Goal: Task Accomplishment & Management: Complete application form

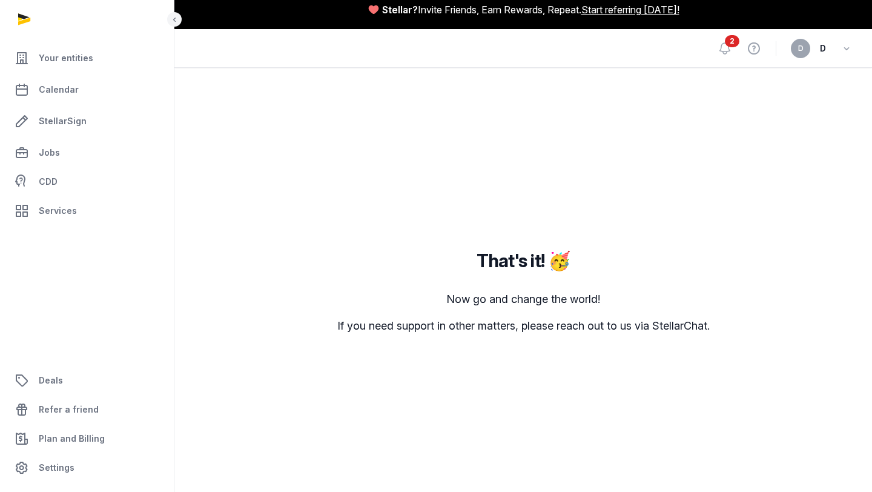
click at [729, 39] on span "2" at bounding box center [732, 41] width 15 height 12
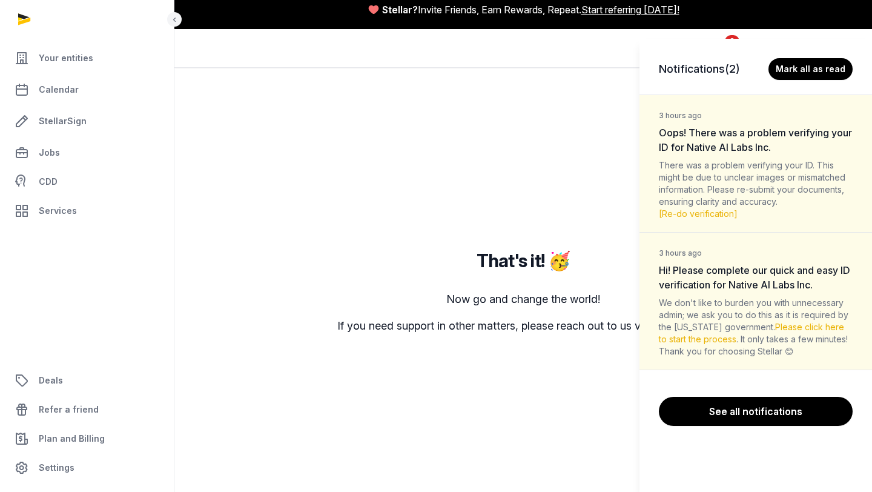
click at [735, 310] on div "We don't like to burden you with unnecessary admin; we ask you to do this as it…" at bounding box center [756, 327] width 194 height 61
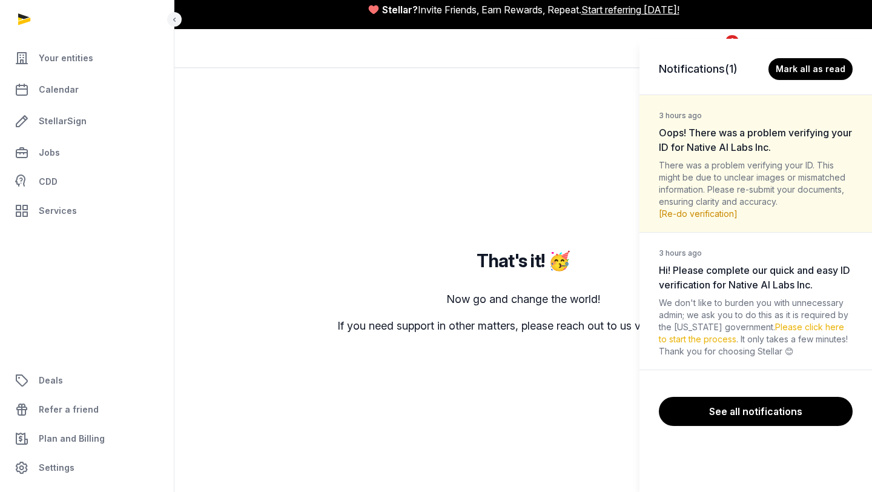
click at [726, 213] on link "[Re-do verification]" at bounding box center [698, 213] width 79 height 10
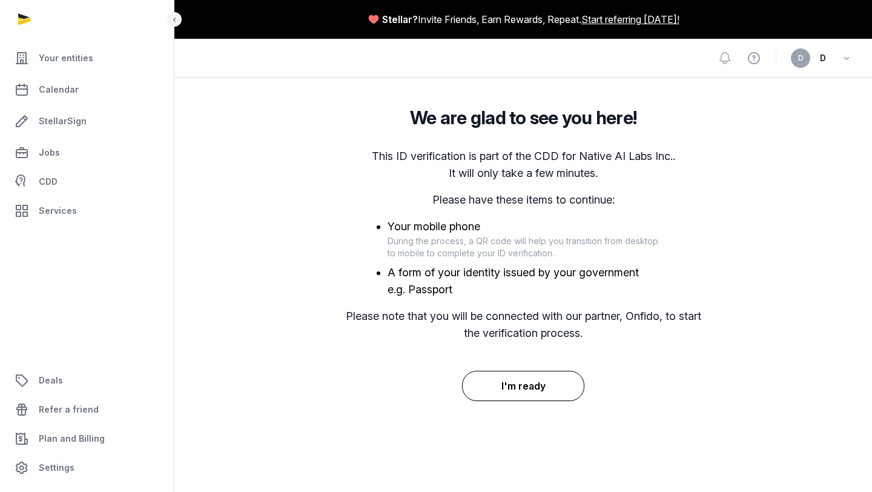
click at [528, 372] on button "I'm ready" at bounding box center [523, 386] width 123 height 30
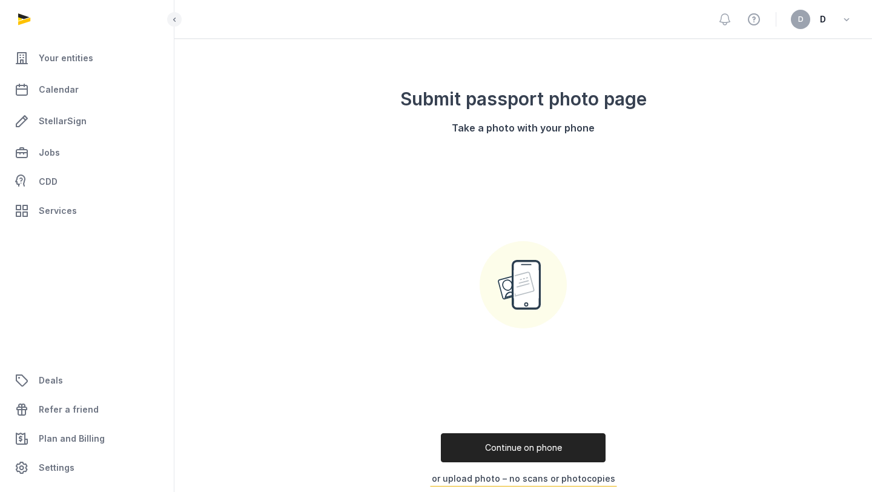
scroll to position [119, 0]
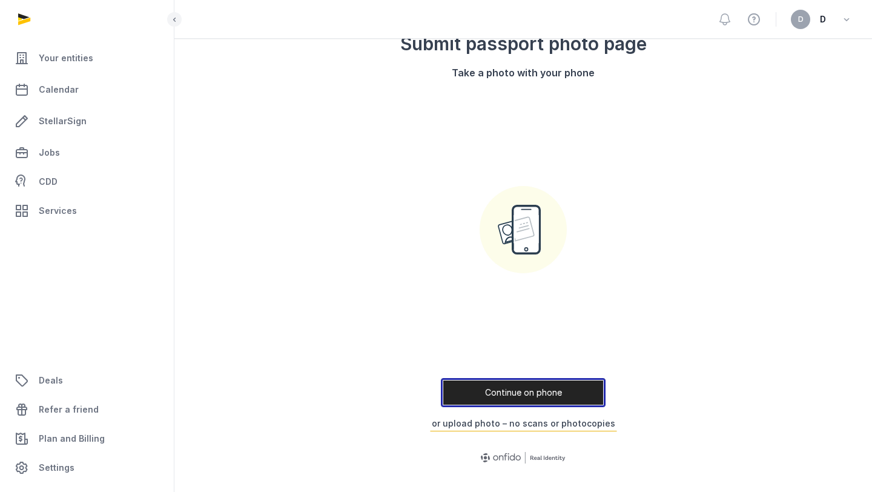
click at [546, 387] on button "Continue on phone" at bounding box center [523, 392] width 165 height 29
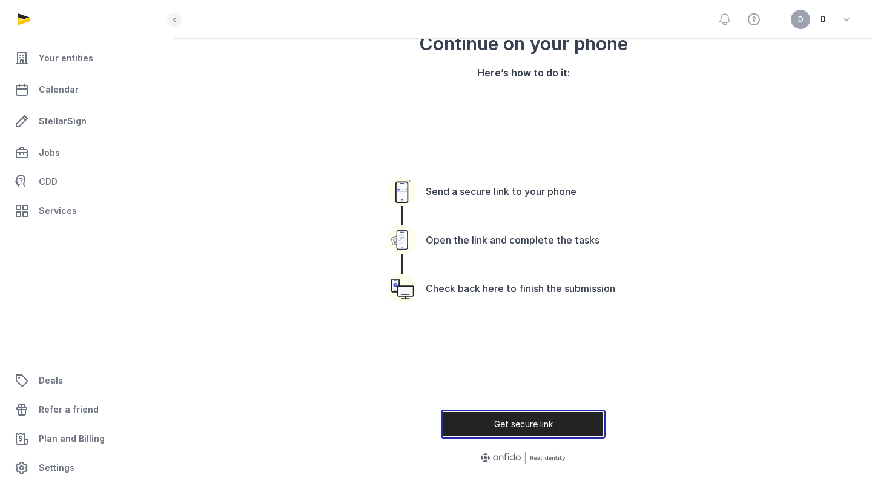
click at [539, 425] on button "Get secure link" at bounding box center [523, 423] width 165 height 29
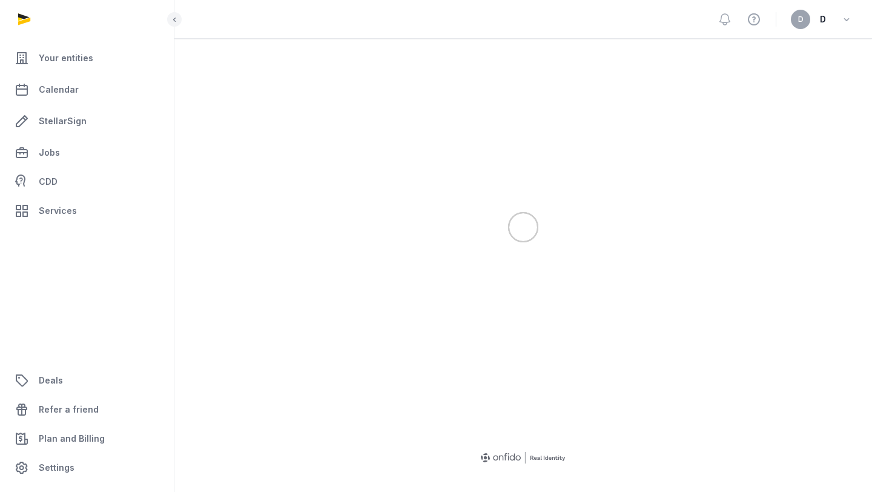
scroll to position [111, 0]
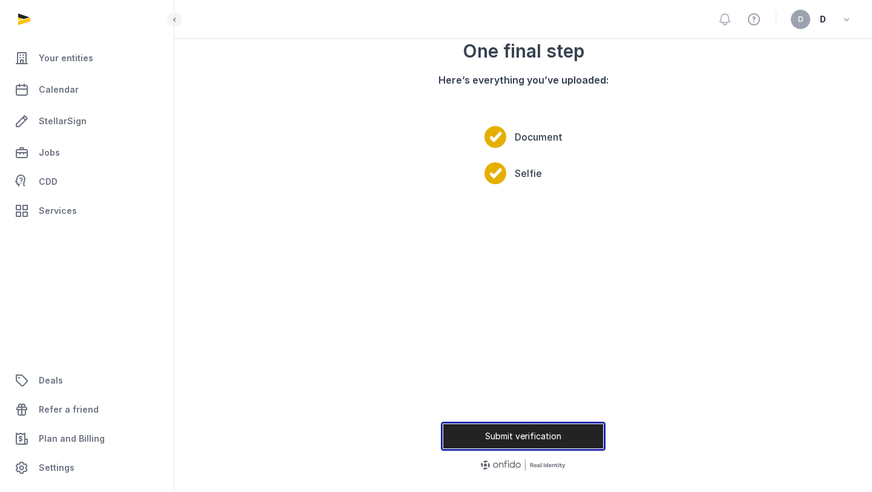
click at [539, 425] on button "Submit verification" at bounding box center [523, 436] width 165 height 29
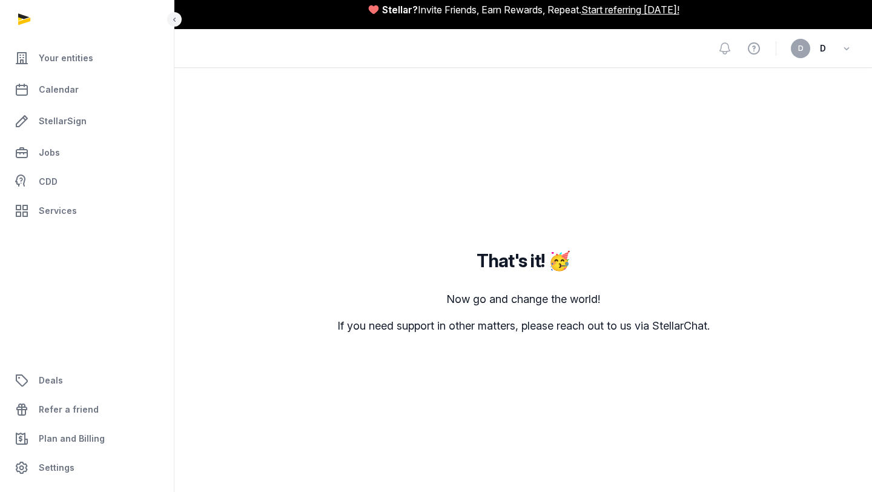
scroll to position [0, 0]
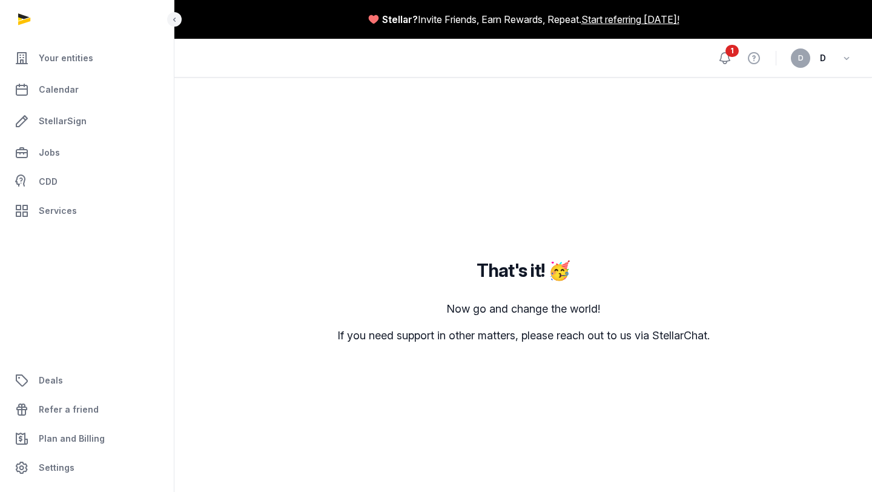
click at [722, 57] on icon at bounding box center [725, 58] width 15 height 15
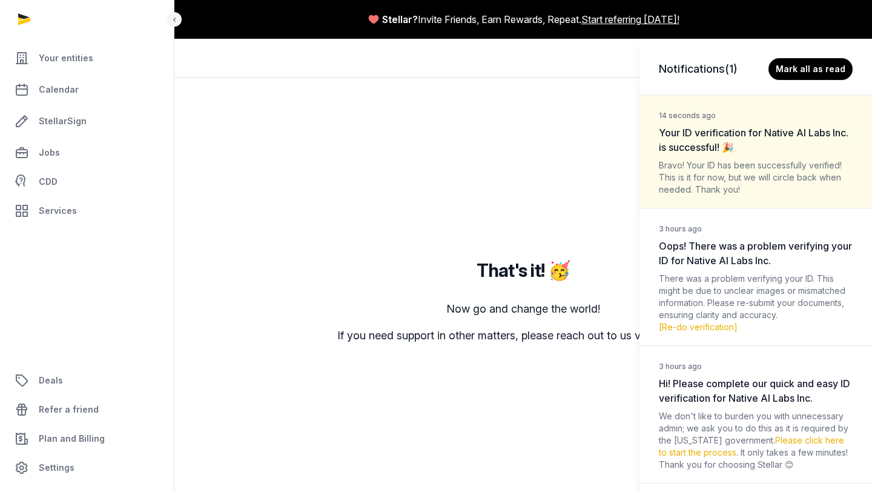
click at [575, 436] on div "Notifications (1) Mark all as read 14 seconds ago Your ID verification for Nati…" at bounding box center [436, 246] width 872 height 492
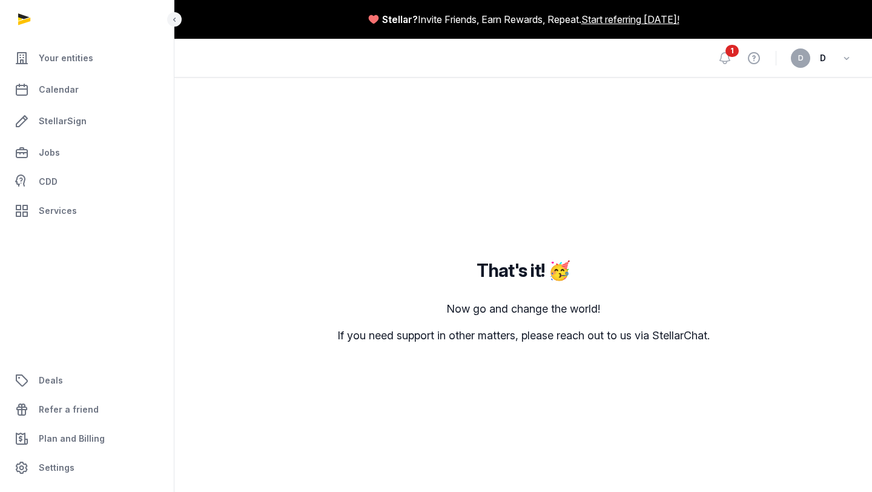
click at [728, 52] on span "1" at bounding box center [732, 51] width 13 height 12
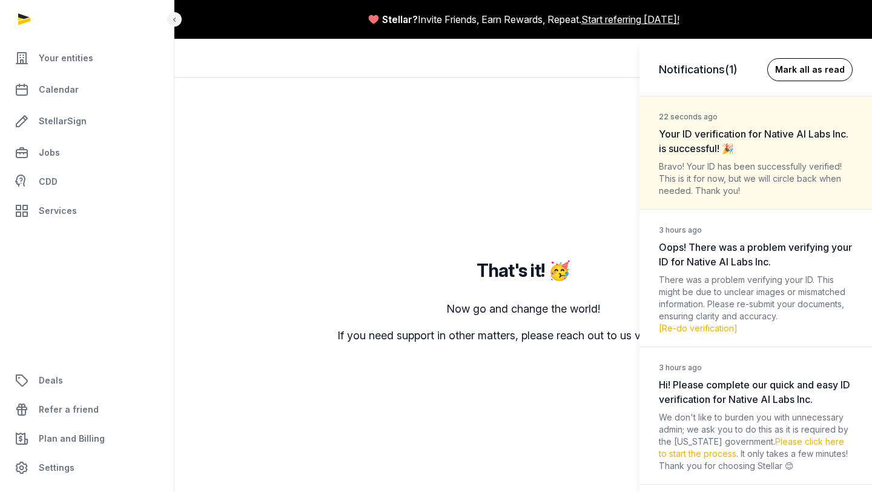
click at [823, 71] on button "Mark all as read" at bounding box center [809, 69] width 85 height 23
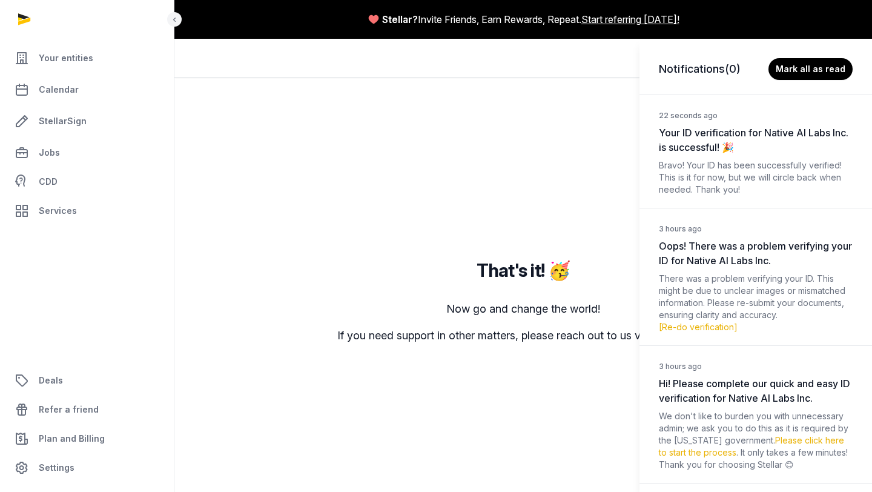
click at [500, 178] on div "Notifications (0) Mark all as read 22 seconds ago Your ID verification for Nati…" at bounding box center [436, 246] width 872 height 492
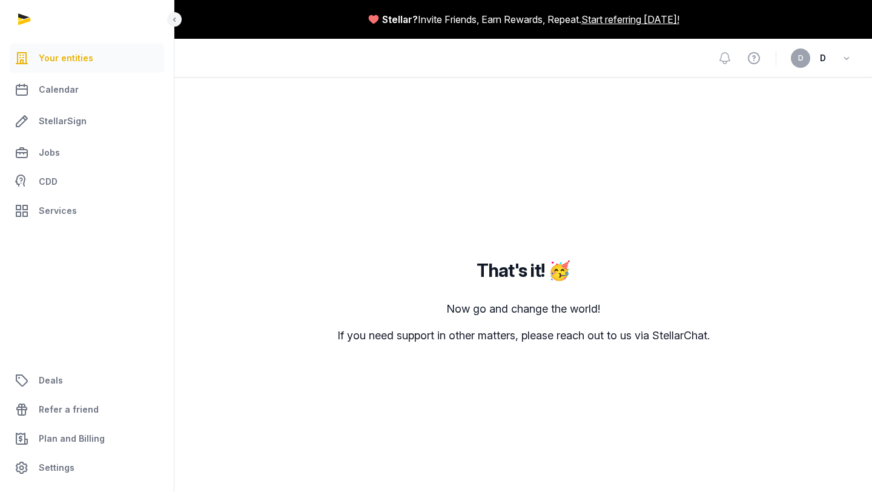
click at [78, 70] on link "Your entities" at bounding box center [87, 58] width 154 height 29
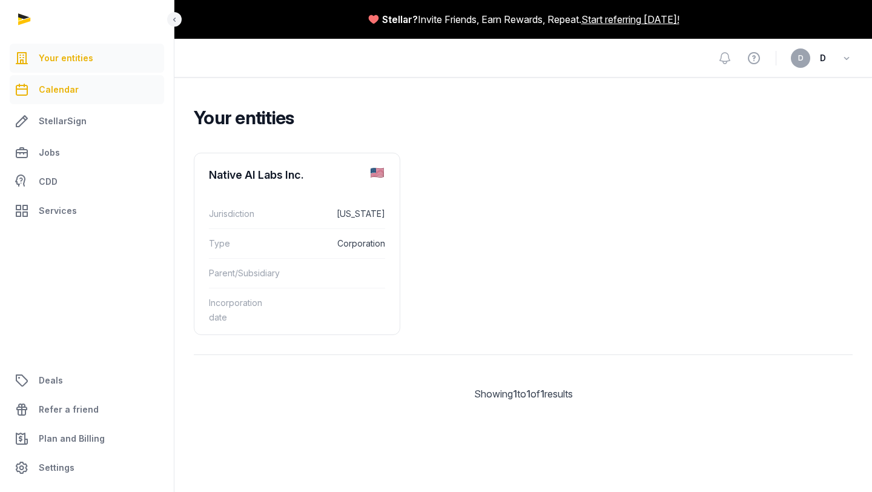
click at [75, 92] on span "Calendar" at bounding box center [59, 89] width 40 height 15
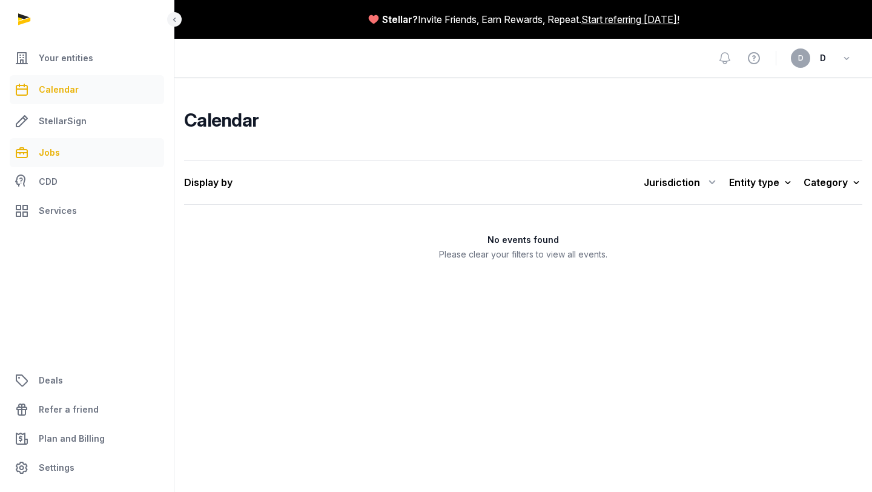
click at [65, 138] on link "Jobs" at bounding box center [87, 152] width 154 height 29
